Goal: Transaction & Acquisition: Book appointment/travel/reservation

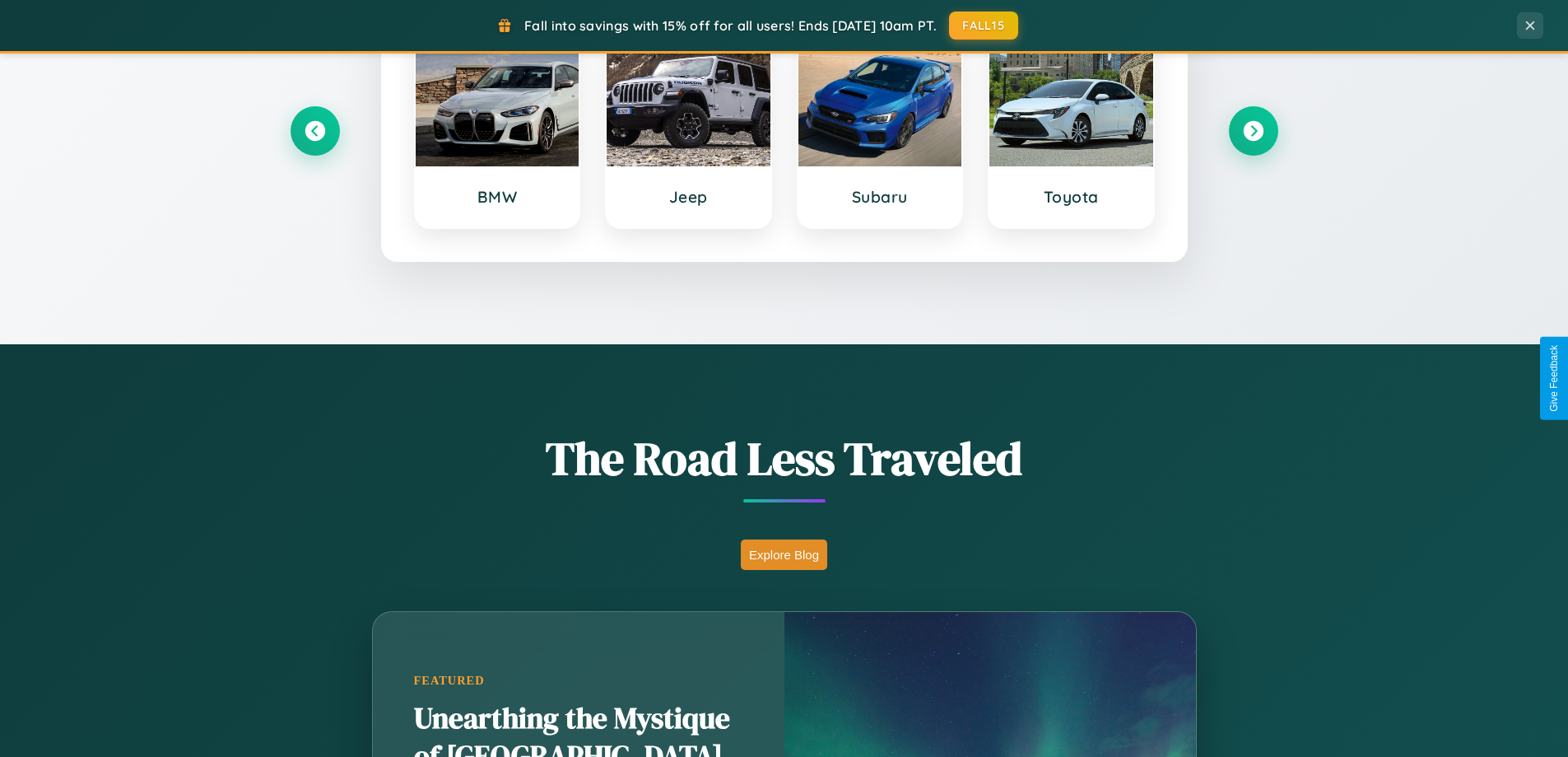
scroll to position [3168, 0]
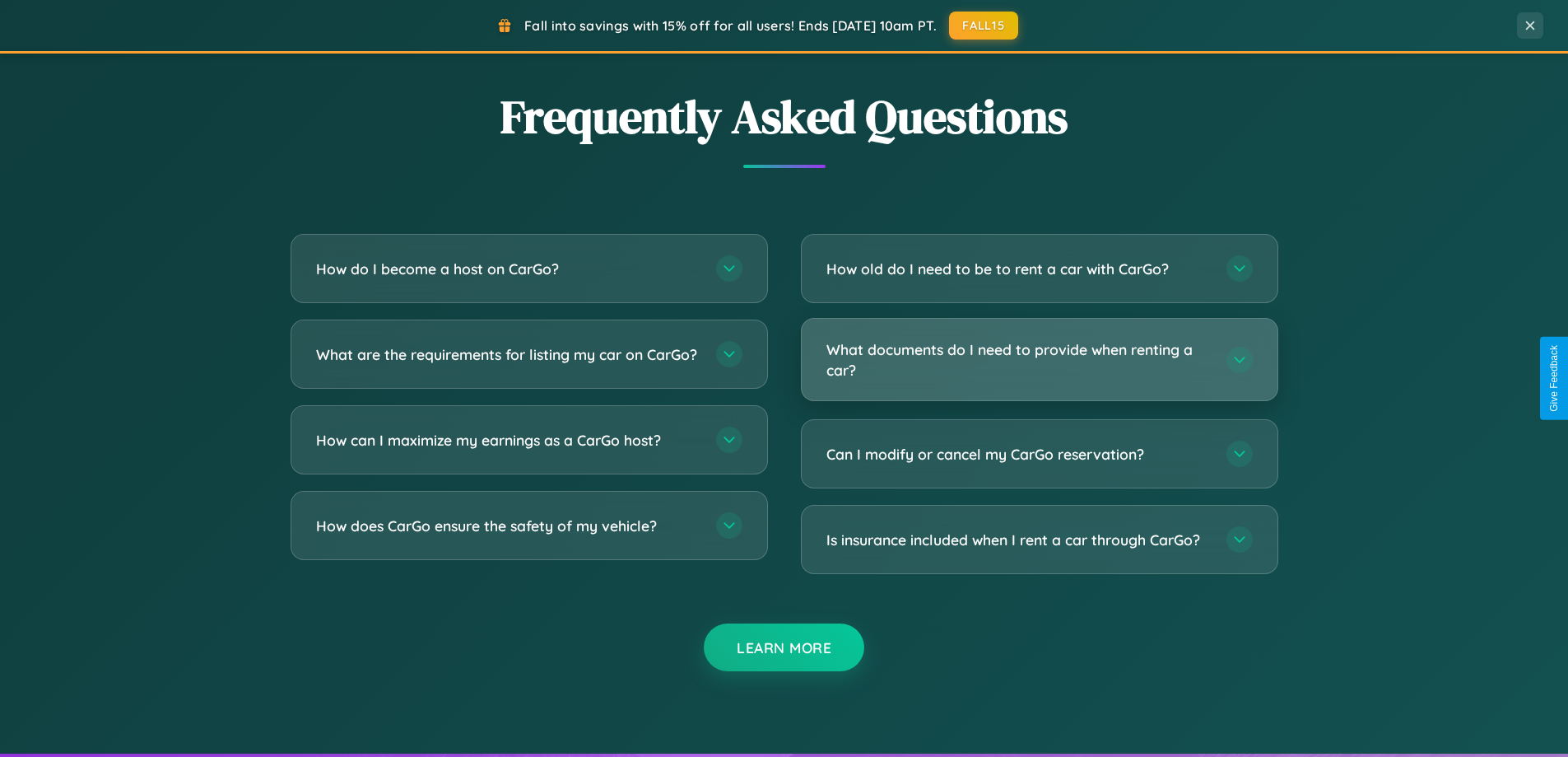
click at [1038, 359] on h3 "What documents do I need to provide when renting a car?" at bounding box center [1017, 359] width 383 height 41
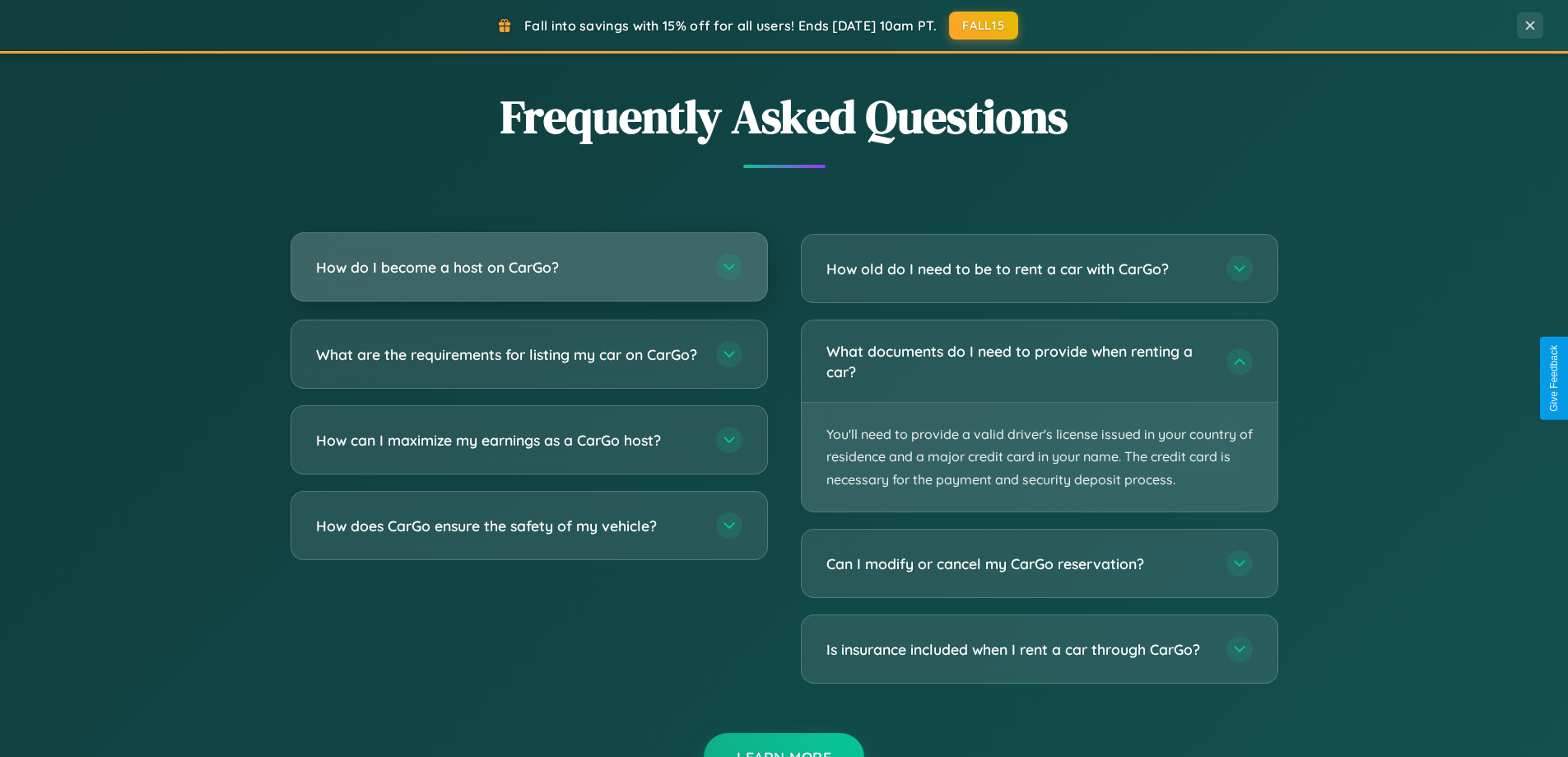
click at [528, 266] on h3 "How do I become a host on CarGo?" at bounding box center [507, 266] width 383 height 21
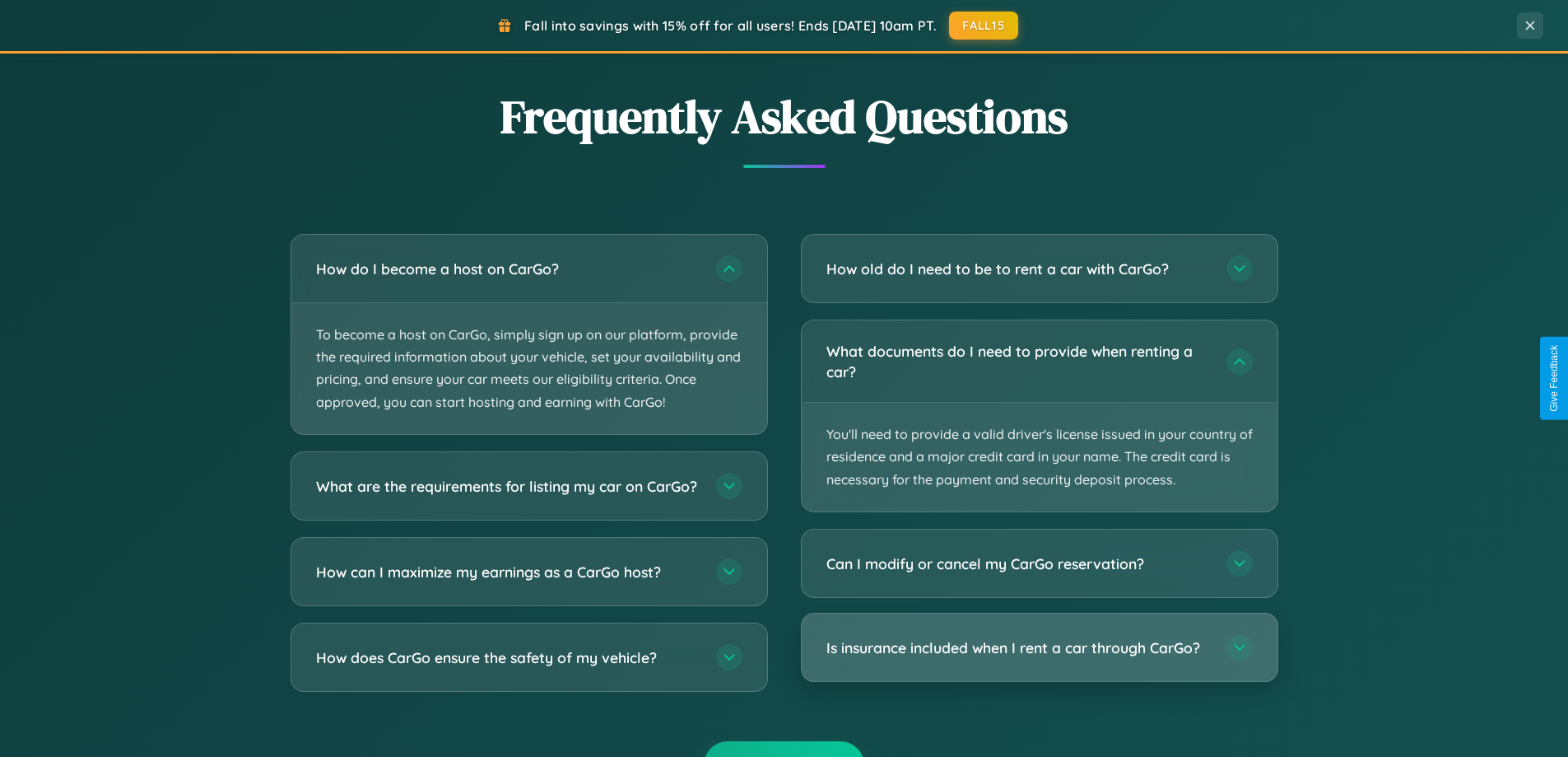
click at [1038, 646] on h3 "Is insurance included when I rent a car through CarGo?" at bounding box center [1017, 647] width 383 height 21
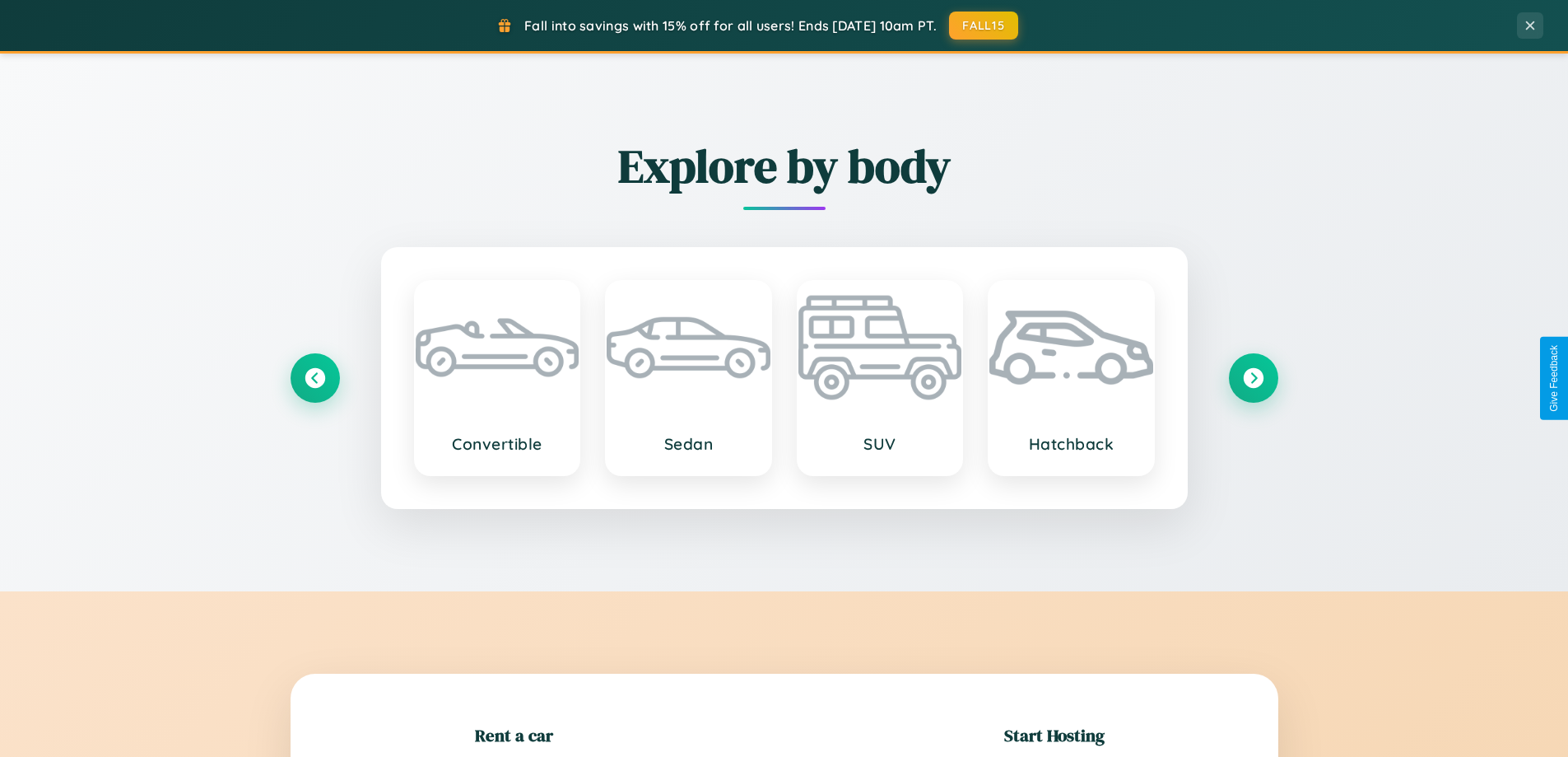
scroll to position [356, 0]
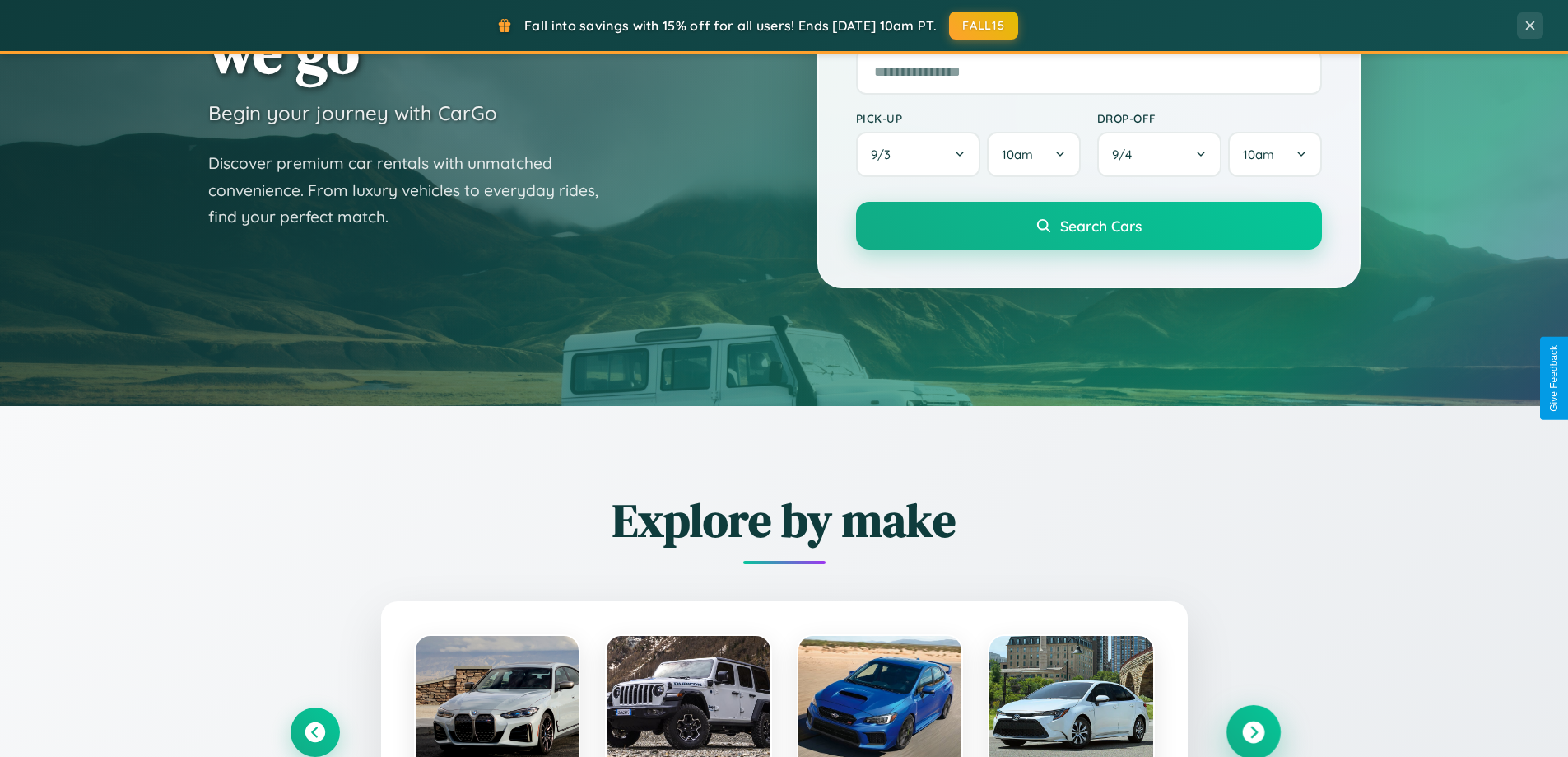
click at [1252, 732] on icon at bounding box center [1252, 732] width 22 height 23
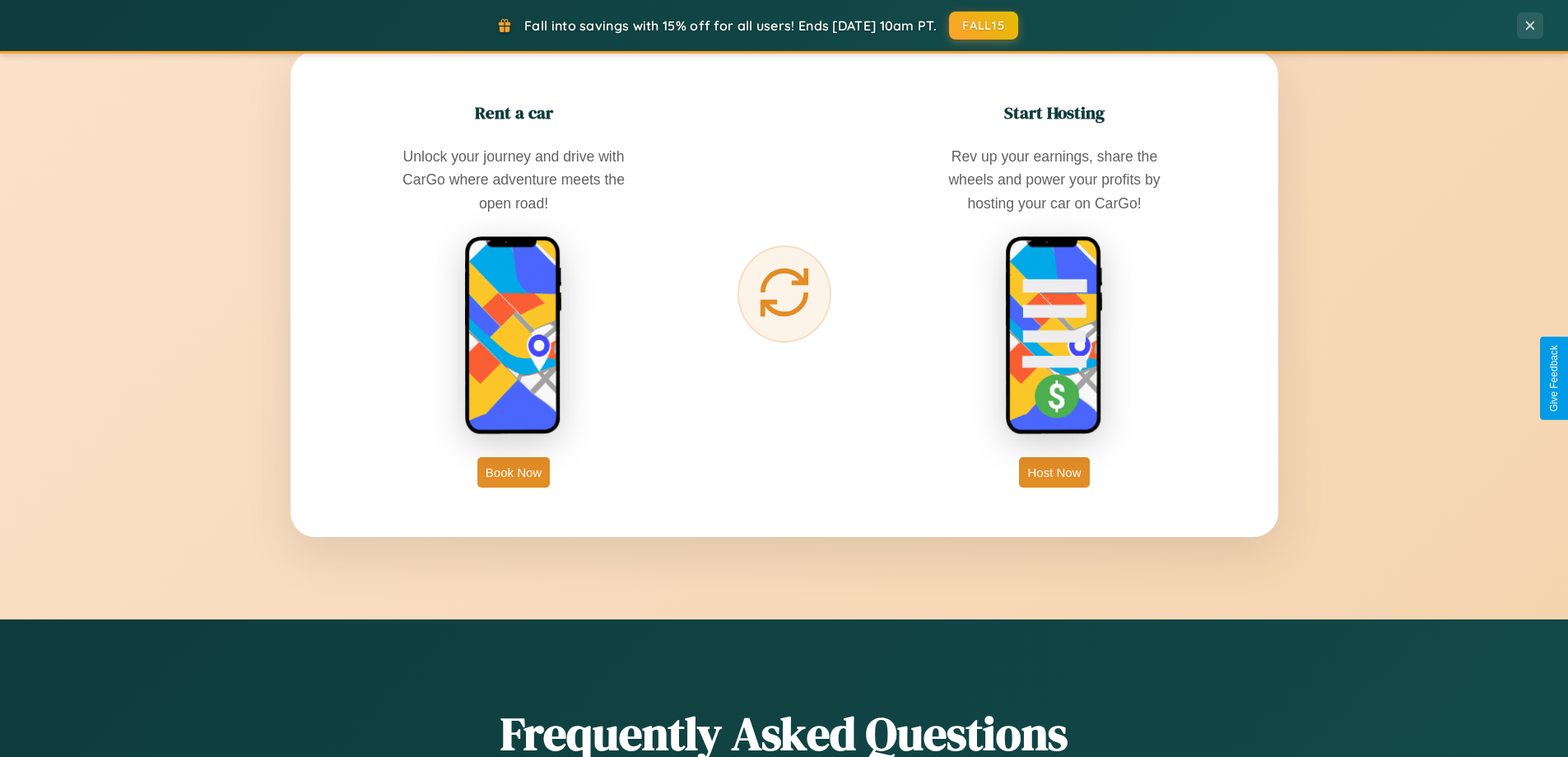
scroll to position [2645, 0]
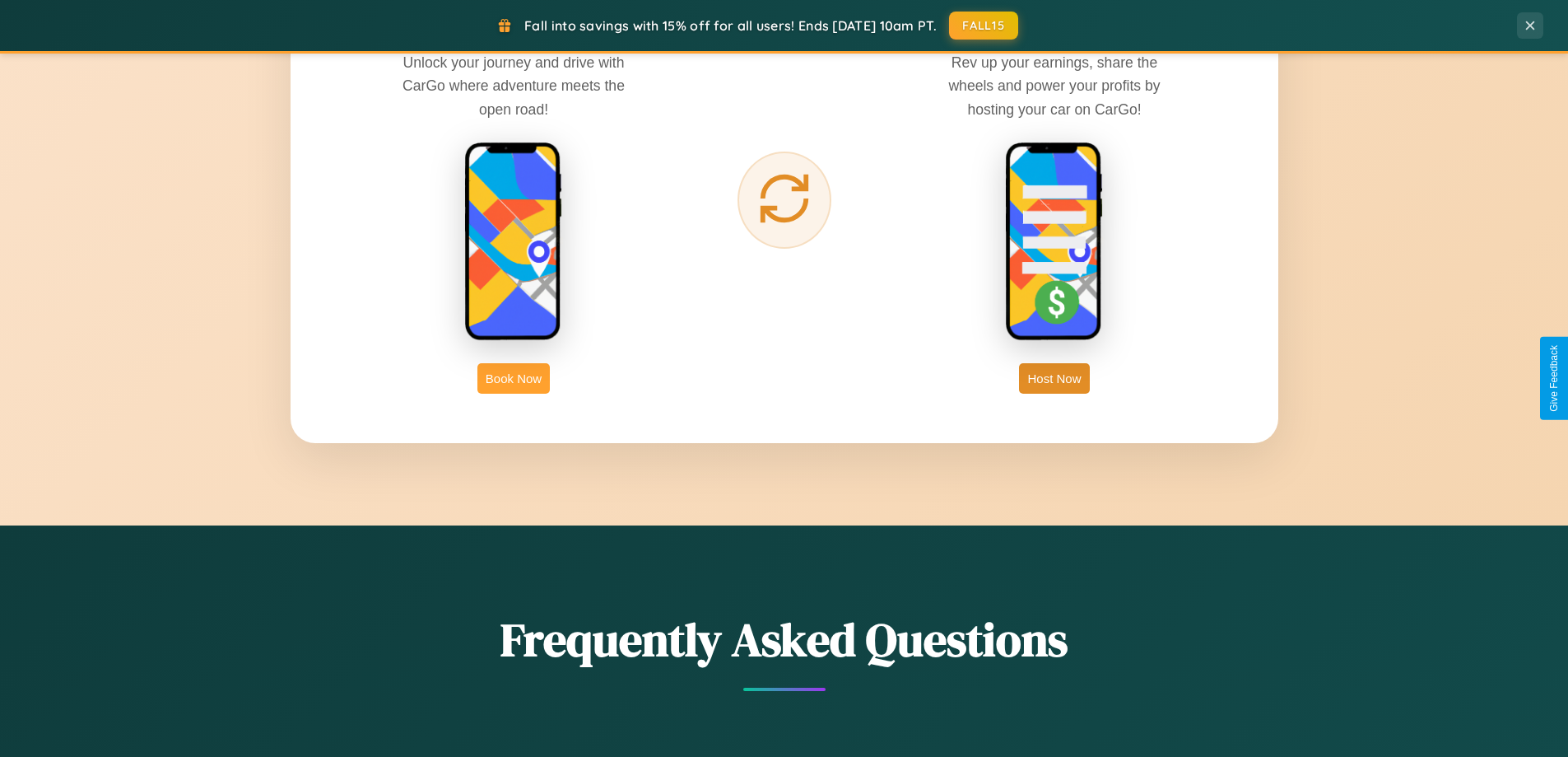
click at [514, 378] on button "Book Now" at bounding box center [514, 378] width 72 height 31
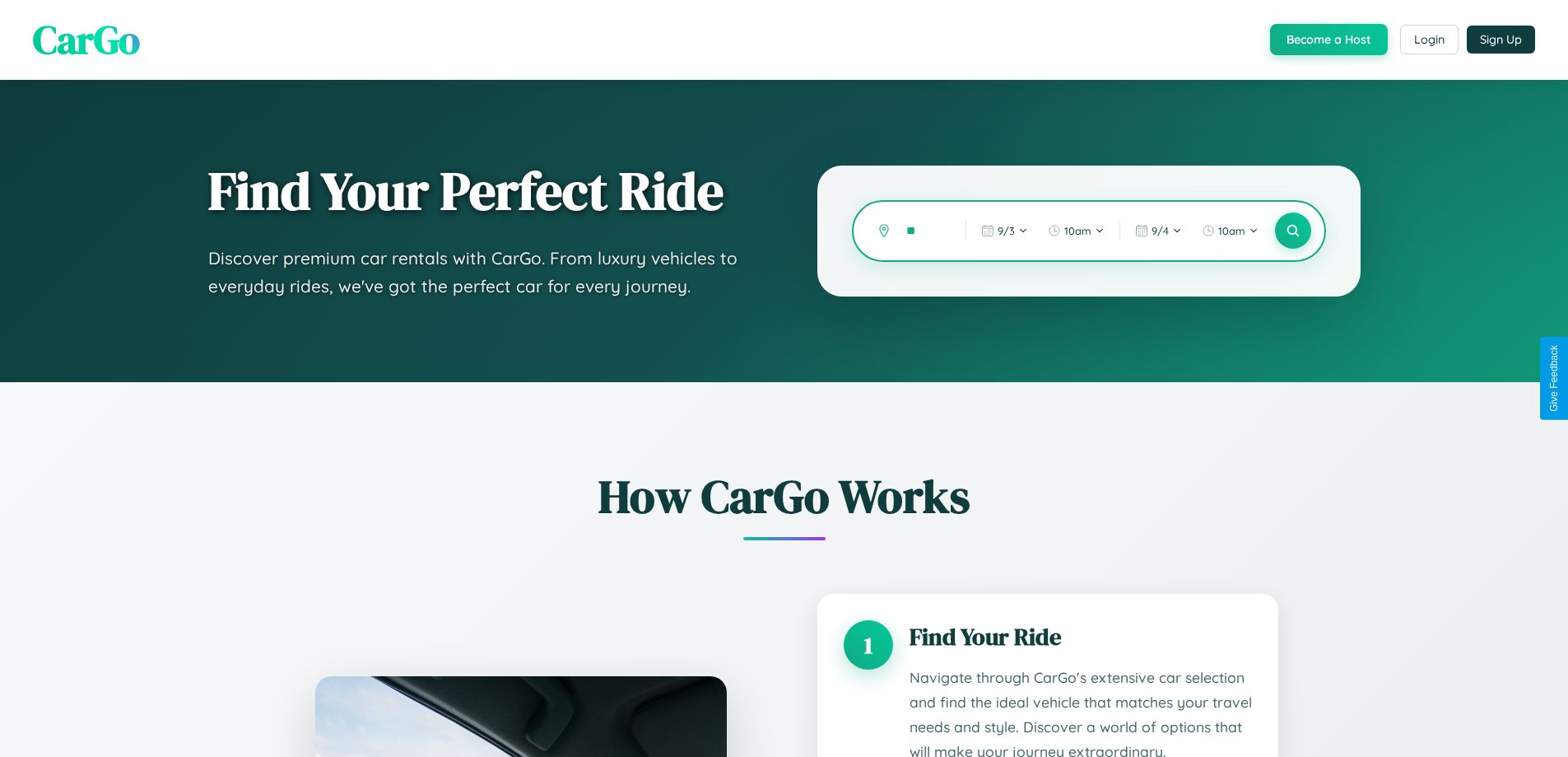
type input "***"
